Goal: Find specific page/section: Find specific page/section

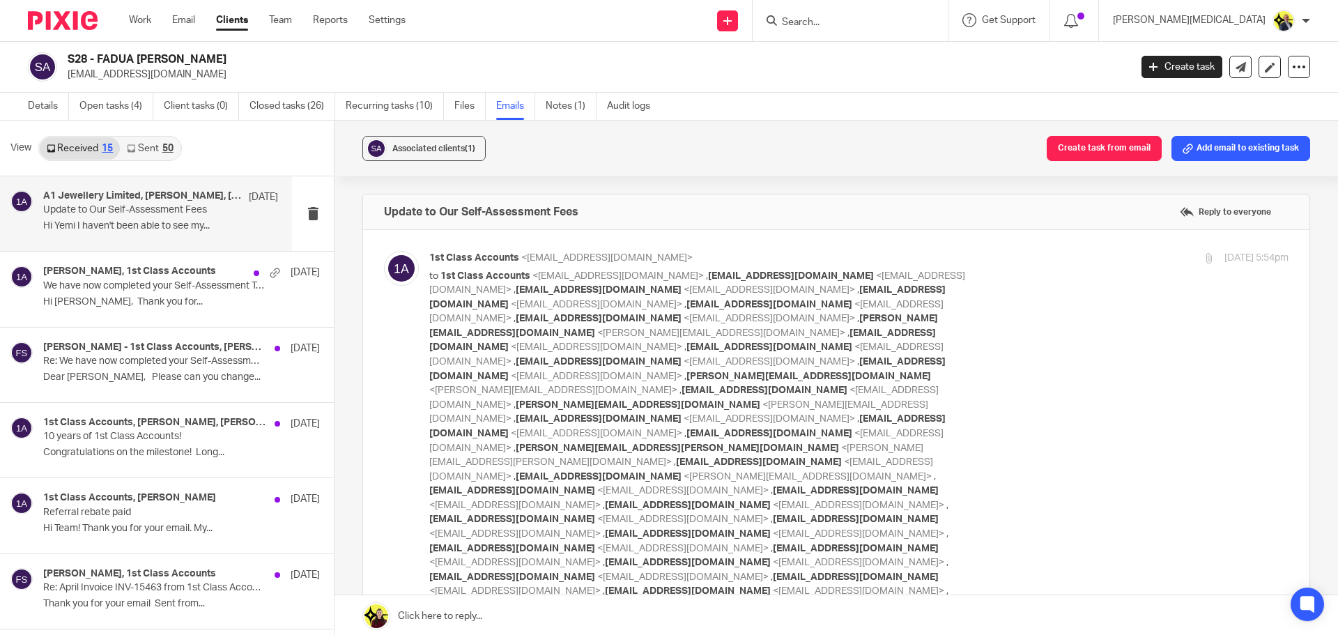
click at [906, 20] on input "Search" at bounding box center [842, 23] width 125 height 13
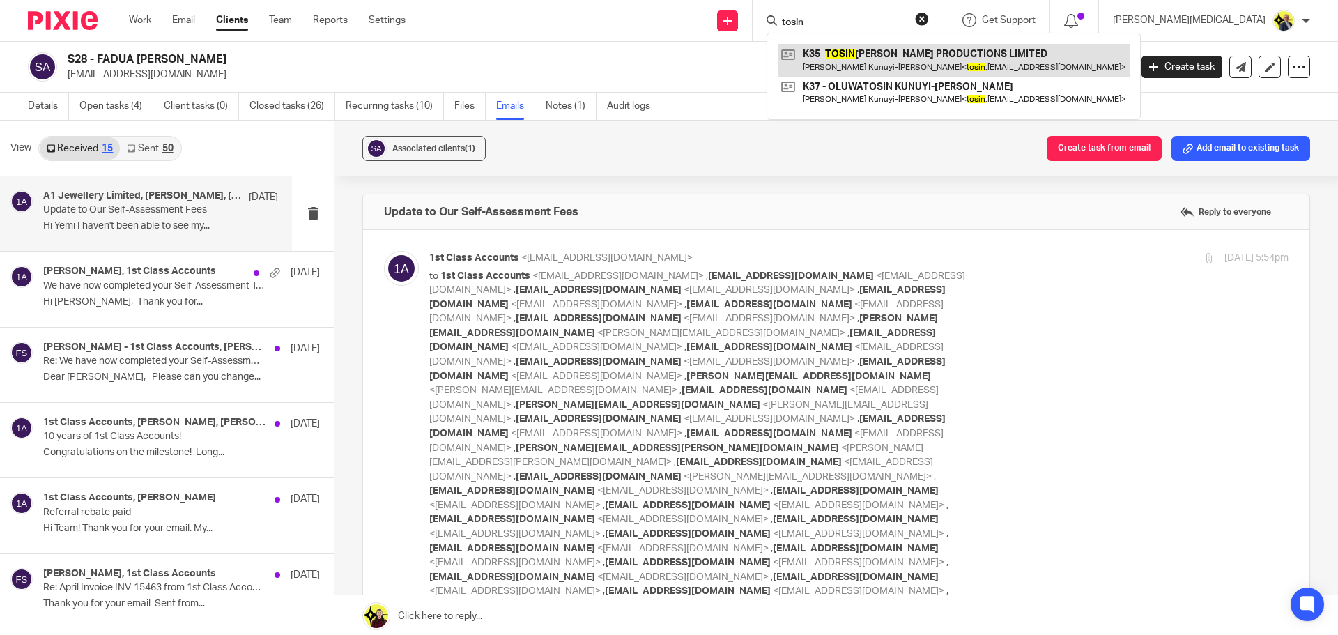
type input "tosin"
click at [936, 61] on link at bounding box center [954, 60] width 352 height 32
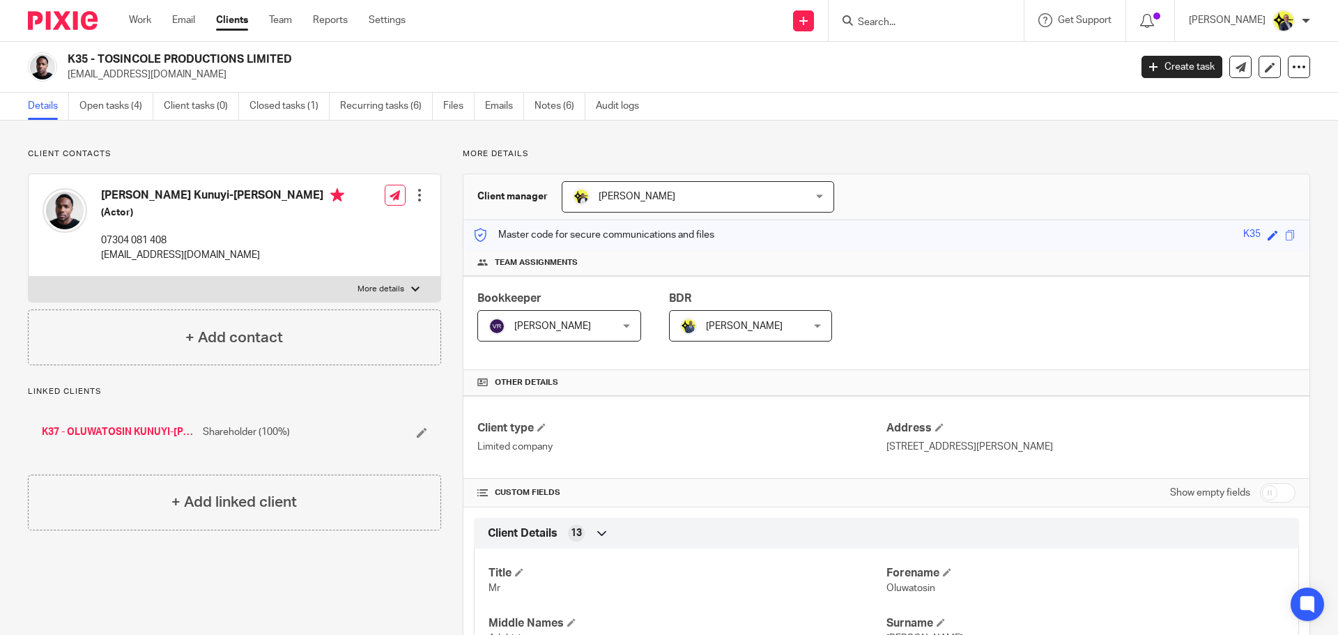
click at [139, 428] on link "K37 - OLUWATOSIN KUNUYI-[PERSON_NAME]" at bounding box center [119, 432] width 154 height 14
click at [137, 433] on link "K35 - TOSINCOLE PRODUCTIONS LIMITED" at bounding box center [119, 432] width 154 height 14
click at [908, 23] on input "Search" at bounding box center [918, 23] width 125 height 13
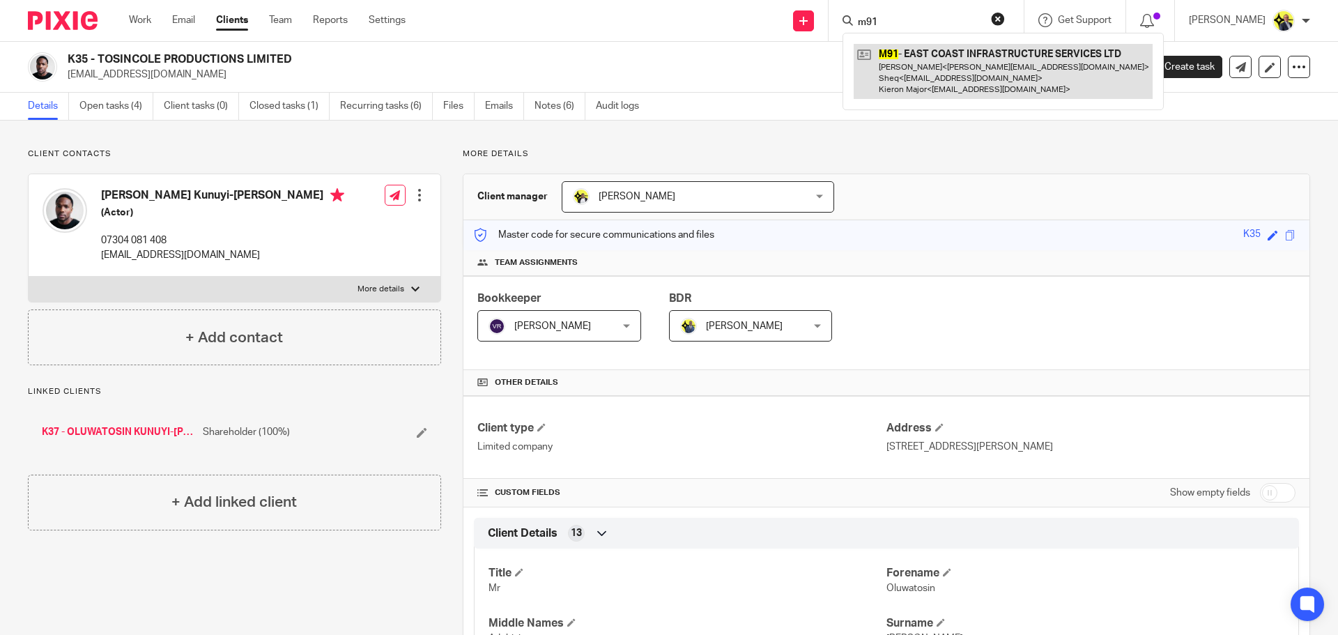
type input "m91"
click at [931, 63] on link at bounding box center [1002, 71] width 299 height 55
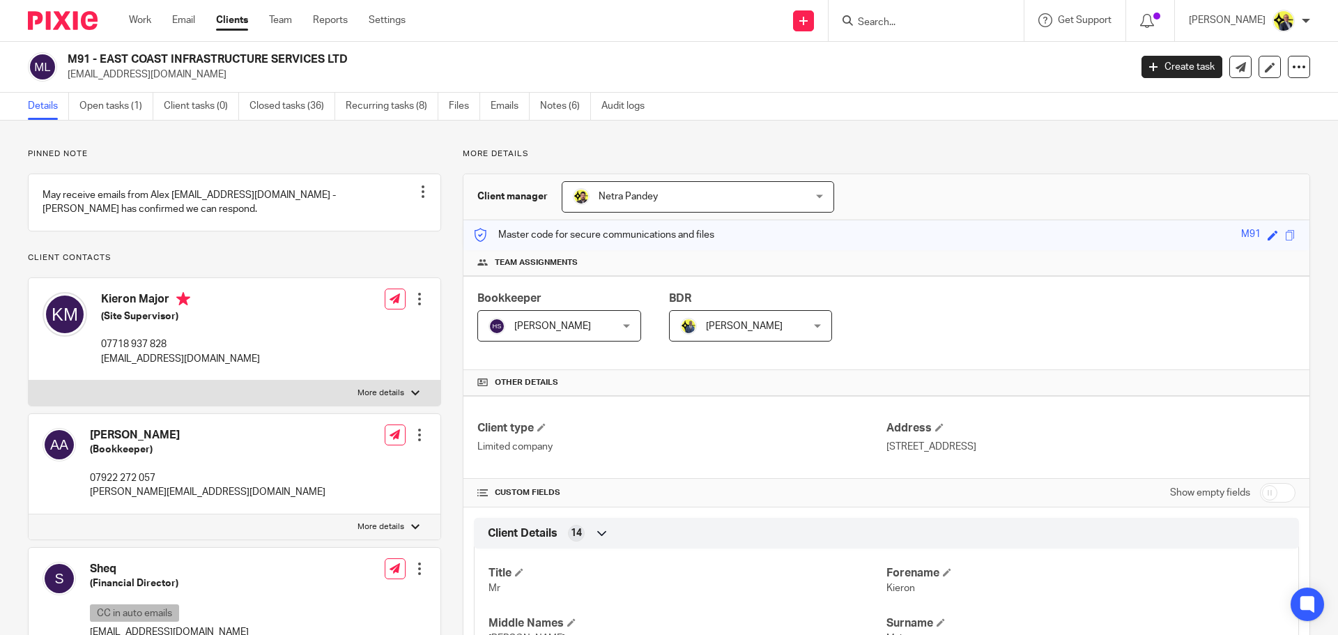
click at [463, 154] on p "More details" at bounding box center [886, 153] width 847 height 11
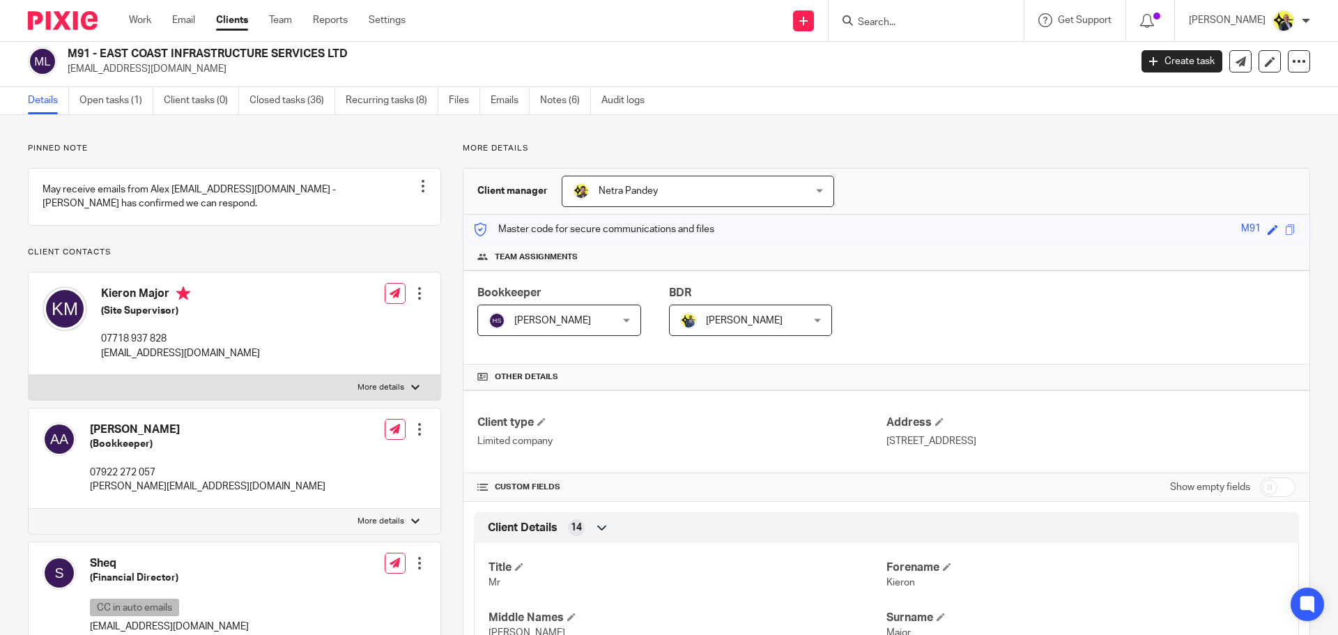
scroll to position [6, 0]
click at [463, 147] on p "More details" at bounding box center [886, 148] width 847 height 11
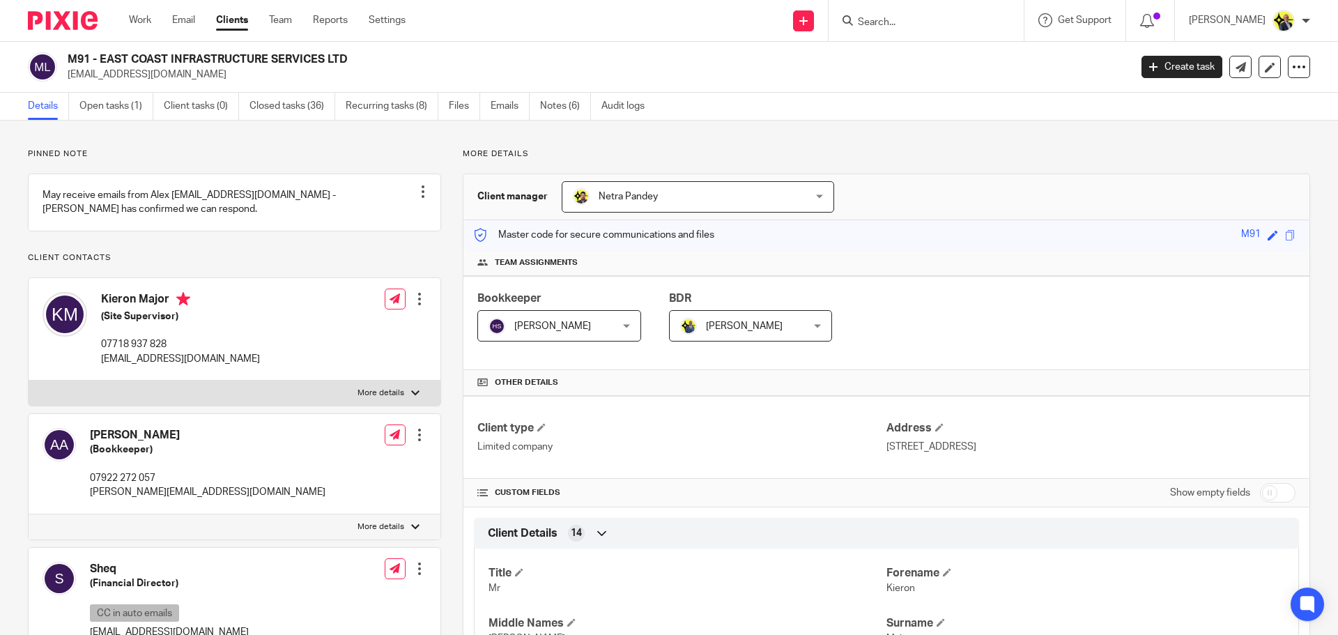
scroll to position [0, 0]
